Goal: Use online tool/utility: Utilize a website feature to perform a specific function

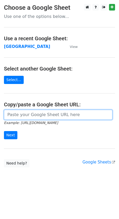
click at [30, 117] on input "url" at bounding box center [58, 115] width 108 height 10
paste input "https://docs.google.com/spreadsheets/d/1pml6xJ-I4imdb3YfNXI6m6he0MND0BZPr-b-ZVr…"
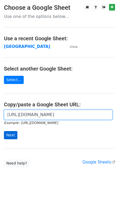
type input "https://docs.google.com/spreadsheets/d/1pml6xJ-I4imdb3YfNXI6m6he0MND0BZPr-b-ZVr…"
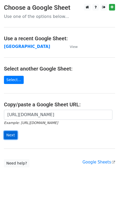
click at [9, 133] on input "Next" at bounding box center [10, 135] width 13 height 8
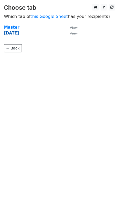
click at [10, 34] on strong "22 Aug" at bounding box center [11, 33] width 15 height 5
